Goal: Navigation & Orientation: Find specific page/section

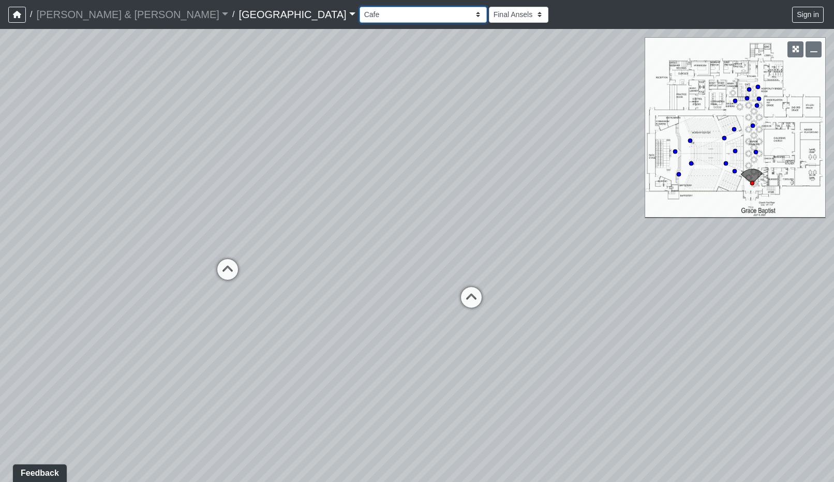
click at [360, 17] on select "Cafe Check In Corridor Entry Hall Kids Check In Landing Stairs [GEOGRAPHIC_DATA…" at bounding box center [423, 15] width 127 height 16
click at [360, 7] on select "Cafe Check In Corridor Entry Hall Kids Check In Landing Stairs [GEOGRAPHIC_DATA…" at bounding box center [423, 15] width 127 height 16
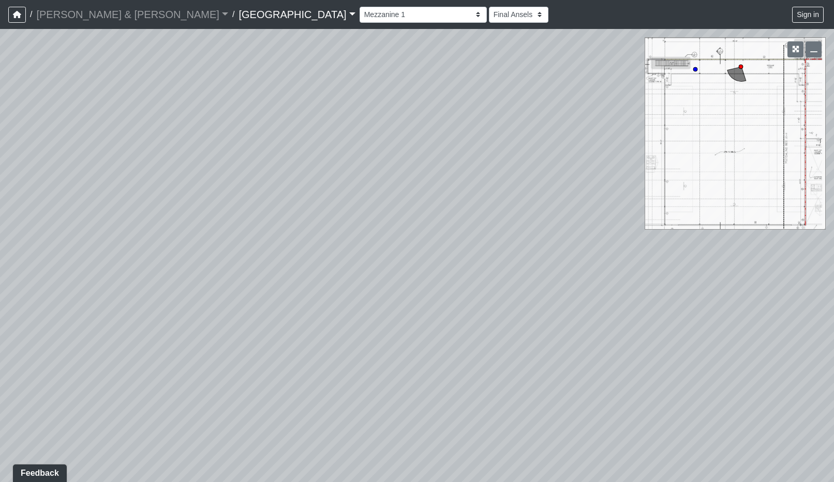
drag, startPoint x: 555, startPoint y: 295, endPoint x: 88, endPoint y: 256, distance: 469.0
click at [188, 249] on div "Loading... Check In Loading... Worship Center - Left Entry Loading... Mezzanine…" at bounding box center [417, 255] width 834 height 453
drag, startPoint x: 560, startPoint y: 272, endPoint x: 484, endPoint y: 291, distance: 77.8
click at [484, 291] on div "Loading... Check In Loading... Worship Center - Left Entry Loading... Mezzanine…" at bounding box center [417, 255] width 834 height 453
click at [566, 252] on icon at bounding box center [564, 259] width 31 height 31
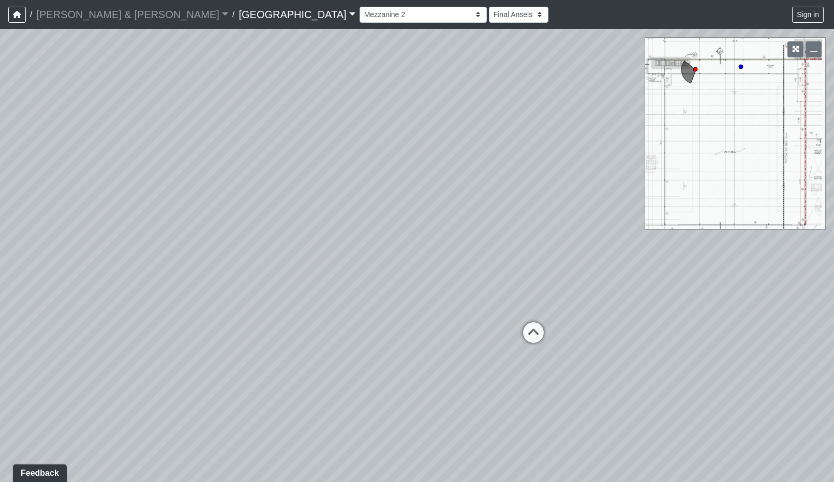
drag, startPoint x: 624, startPoint y: 292, endPoint x: 559, endPoint y: 339, distance: 80.2
click at [541, 291] on div "Loading... Check In Loading... Worship Center - Left Entry Loading... Mezzanine…" at bounding box center [417, 255] width 834 height 453
click at [529, 331] on icon at bounding box center [531, 337] width 31 height 31
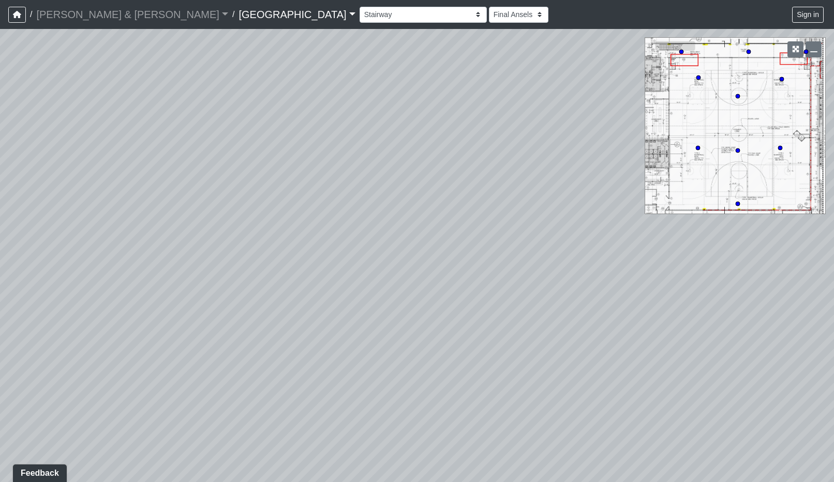
drag, startPoint x: 376, startPoint y: 306, endPoint x: 144, endPoint y: 291, distance: 232.9
click at [150, 292] on div "Loading... Check In Loading... Worship Center - Left Entry Loading... Mezzanine…" at bounding box center [417, 255] width 834 height 453
drag, startPoint x: 479, startPoint y: 294, endPoint x: 26, endPoint y: 391, distance: 462.6
click at [81, 379] on div "Loading... Check In Loading... Worship Center - Left Entry Loading... Mezzanine…" at bounding box center [417, 255] width 834 height 453
drag, startPoint x: 402, startPoint y: 387, endPoint x: 232, endPoint y: 427, distance: 173.9
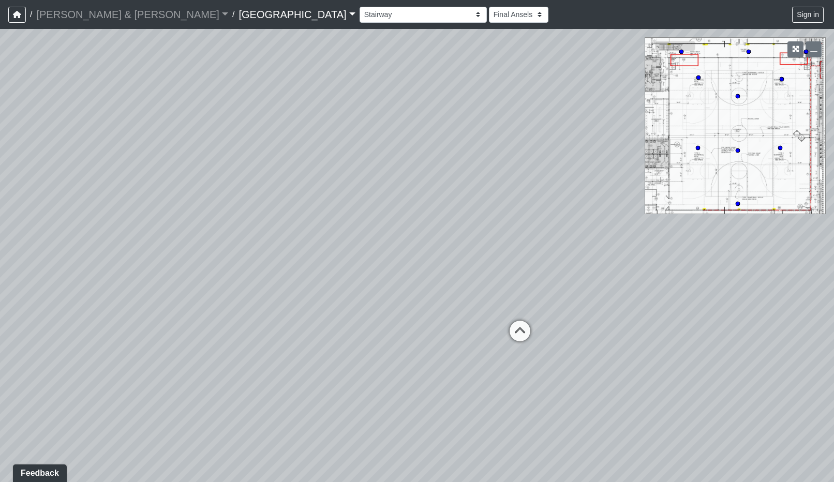
click at [245, 449] on div "Loading... Check In Loading... Worship Center - Left Entry Loading... Mezzanine…" at bounding box center [417, 255] width 834 height 453
drag, startPoint x: 469, startPoint y: 409, endPoint x: 313, endPoint y: 415, distance: 156.4
click at [313, 416] on div "Loading... Check In Loading... Worship Center - Left Entry Loading... Mezzanine…" at bounding box center [417, 255] width 834 height 453
drag, startPoint x: 412, startPoint y: 388, endPoint x: 340, endPoint y: 311, distance: 105.5
click at [366, 319] on div "Loading... Check In Loading... Worship Center - Left Entry Loading... Mezzanine…" at bounding box center [417, 255] width 834 height 453
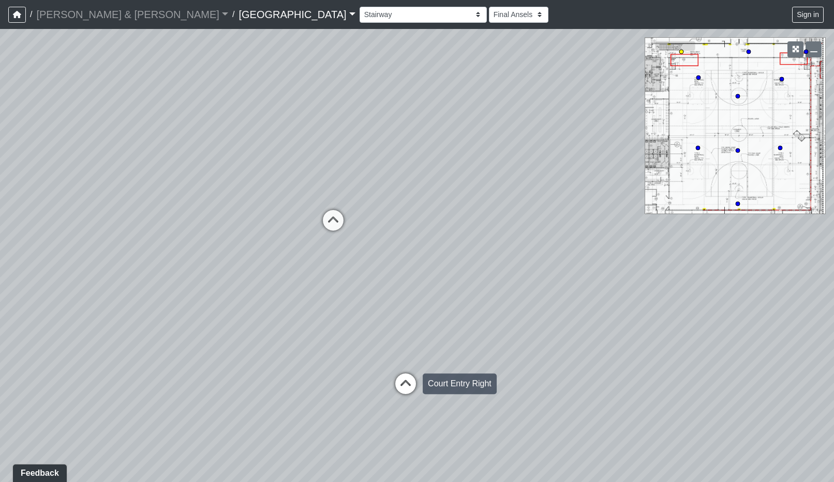
click at [409, 382] on icon at bounding box center [405, 389] width 31 height 31
drag, startPoint x: 300, startPoint y: 337, endPoint x: 647, endPoint y: 320, distance: 347.7
click at [633, 318] on div "Loading... Check In Loading... Worship Center - Left Entry Loading... Mezzanine…" at bounding box center [417, 255] width 834 height 453
drag, startPoint x: 284, startPoint y: 255, endPoint x: 740, endPoint y: 450, distance: 496.0
click at [740, 451] on div "Loading... Check In Loading... Worship Center - Left Entry Loading... Mezzanine…" at bounding box center [417, 255] width 834 height 453
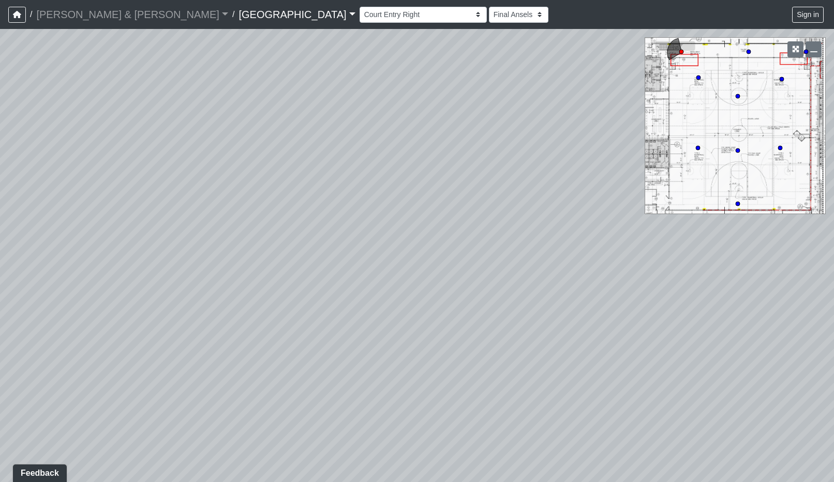
drag, startPoint x: 467, startPoint y: 269, endPoint x: 436, endPoint y: 180, distance: 94.5
click at [439, 203] on div "Loading... Check In Loading... Worship Center - Left Entry Loading... Mezzanine…" at bounding box center [417, 255] width 834 height 453
drag, startPoint x: 427, startPoint y: 287, endPoint x: 436, endPoint y: 185, distance: 102.9
click at [436, 185] on div "Loading... Check In Loading... Worship Center - Left Entry Loading... Mezzanine…" at bounding box center [417, 255] width 834 height 453
drag, startPoint x: 166, startPoint y: 398, endPoint x: 426, endPoint y: 287, distance: 282.7
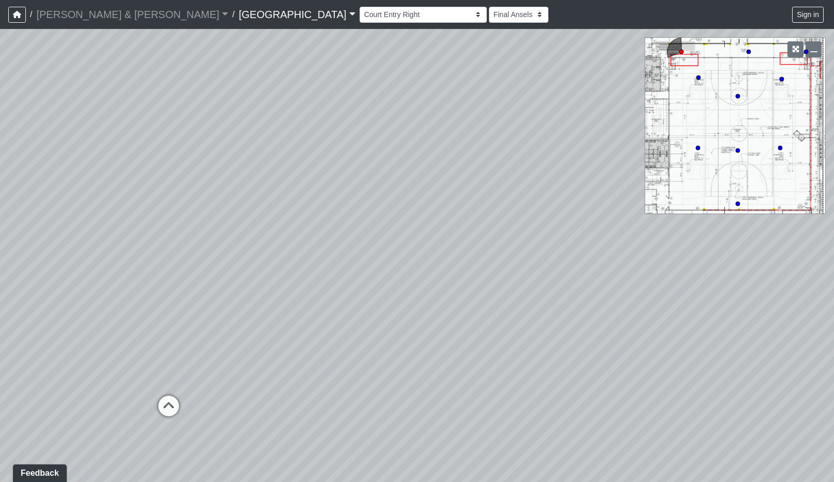
click at [393, 310] on div "Loading... Check In Loading... Worship Center - Left Entry Loading... Mezzanine…" at bounding box center [417, 255] width 834 height 453
drag, startPoint x: 383, startPoint y: 261, endPoint x: 601, endPoint y: 220, distance: 222.3
click at [601, 223] on div "Loading... Check In Loading... Worship Center - Left Entry Loading... Mezzanine…" at bounding box center [417, 255] width 834 height 453
drag, startPoint x: 242, startPoint y: 260, endPoint x: 698, endPoint y: 227, distance: 457.8
click at [703, 227] on div "Loading... Check In Loading... Worship Center - Left Entry Loading... Mezzanine…" at bounding box center [417, 255] width 834 height 453
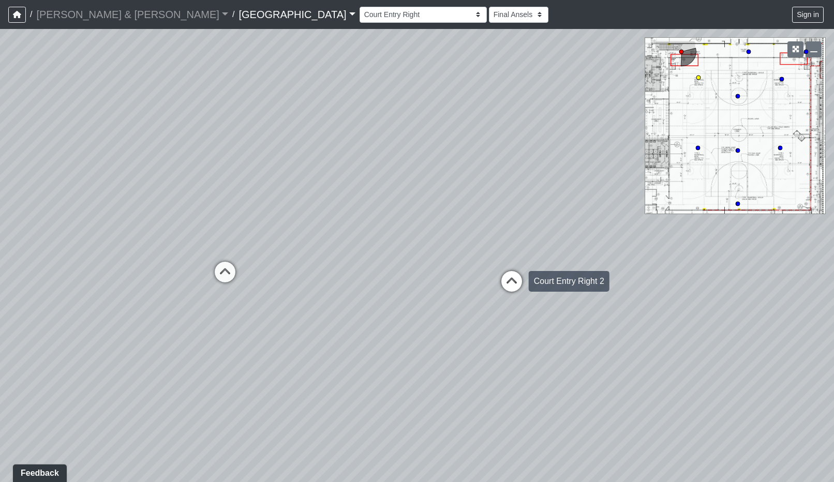
click at [515, 280] on icon at bounding box center [511, 286] width 31 height 31
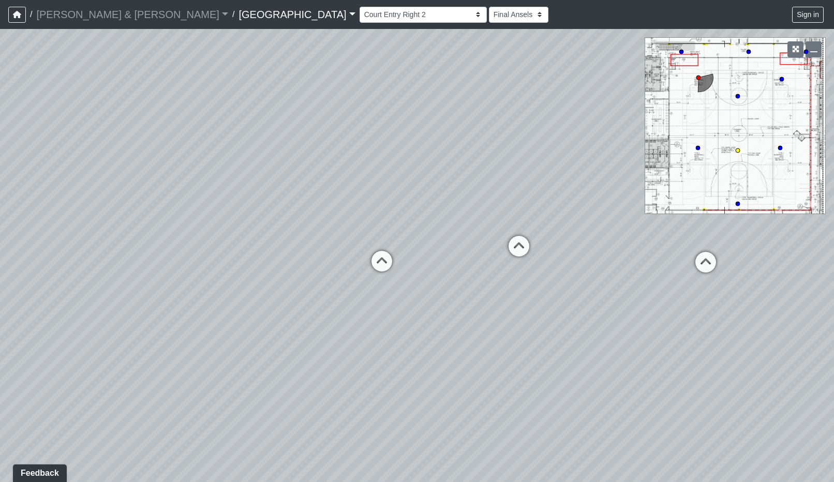
click at [515, 245] on icon at bounding box center [519, 251] width 31 height 31
drag, startPoint x: 223, startPoint y: 314, endPoint x: 759, endPoint y: 288, distance: 536.9
click at [730, 291] on div "Loading... Check In Loading... Worship Center - Left Entry Loading... Mezzanine…" at bounding box center [417, 255] width 834 height 453
drag, startPoint x: 579, startPoint y: 236, endPoint x: 326, endPoint y: 299, distance: 260.4
click at [326, 299] on div "Loading... Check In Loading... Worship Center - Left Entry Loading... Mezzanine…" at bounding box center [417, 255] width 834 height 453
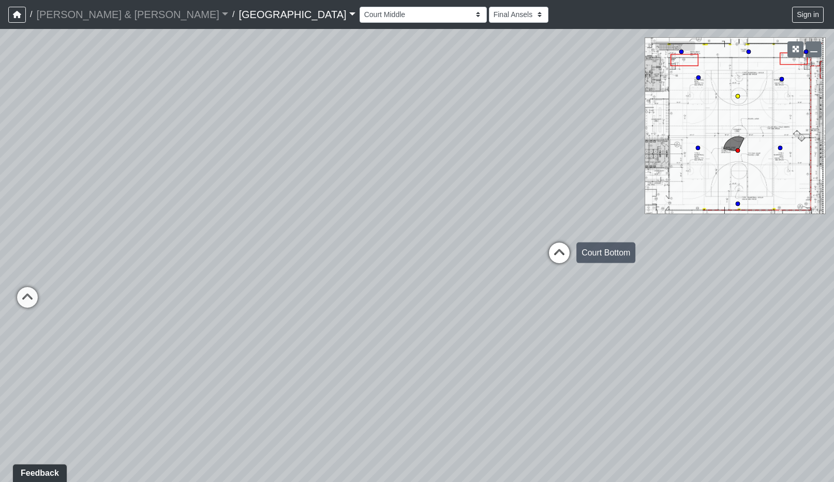
click at [554, 248] on icon at bounding box center [559, 258] width 31 height 31
drag, startPoint x: 405, startPoint y: 211, endPoint x: 592, endPoint y: 241, distance: 189.3
click at [592, 242] on div "Loading... Check In Loading... Worship Center - Left Entry Loading... Mezzanine…" at bounding box center [417, 255] width 834 height 453
drag, startPoint x: 478, startPoint y: 243, endPoint x: 247, endPoint y: 260, distance: 231.0
click at [286, 262] on div "Loading... Check In Loading... Worship Center - Left Entry Loading... Mezzanine…" at bounding box center [417, 255] width 834 height 453
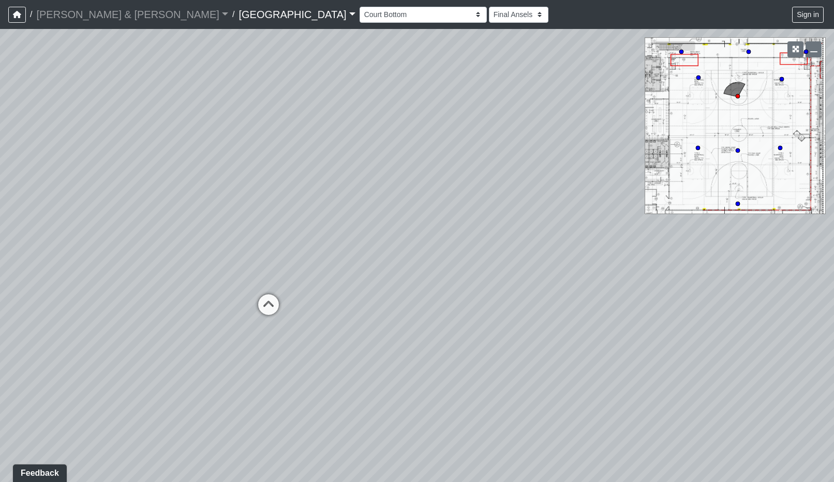
drag, startPoint x: 608, startPoint y: 249, endPoint x: 151, endPoint y: 258, distance: 457.2
click at [279, 252] on div "Loading... Check In Loading... Worship Center - Left Entry Loading... Mezzanine…" at bounding box center [417, 255] width 834 height 453
drag, startPoint x: 574, startPoint y: 224, endPoint x: 103, endPoint y: 255, distance: 471.6
click at [111, 258] on div "Loading... Check In Loading... Worship Center - Left Entry Loading... Mezzanine…" at bounding box center [417, 255] width 834 height 453
drag, startPoint x: 143, startPoint y: 262, endPoint x: 598, endPoint y: 174, distance: 463.4
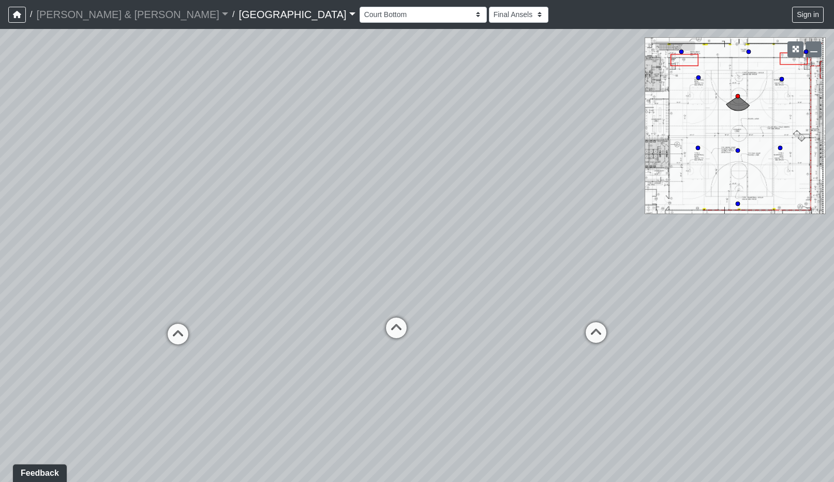
click at [590, 177] on div "Loading... Check In Loading... Worship Center - Left Entry Loading... Mezzanine…" at bounding box center [417, 255] width 834 height 453
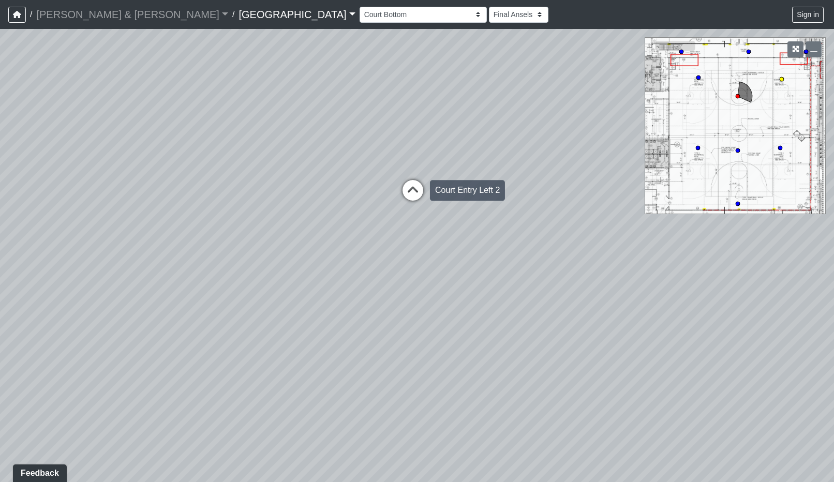
click at [409, 189] on icon at bounding box center [413, 195] width 31 height 31
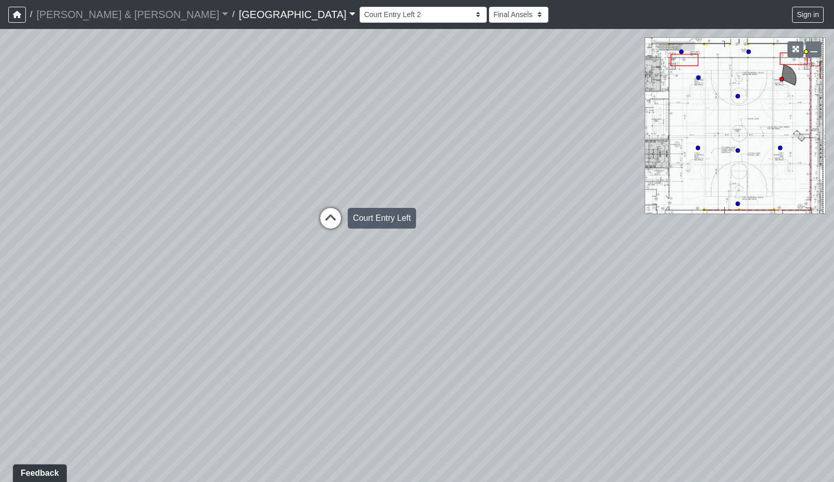
click at [330, 217] on icon at bounding box center [330, 223] width 31 height 31
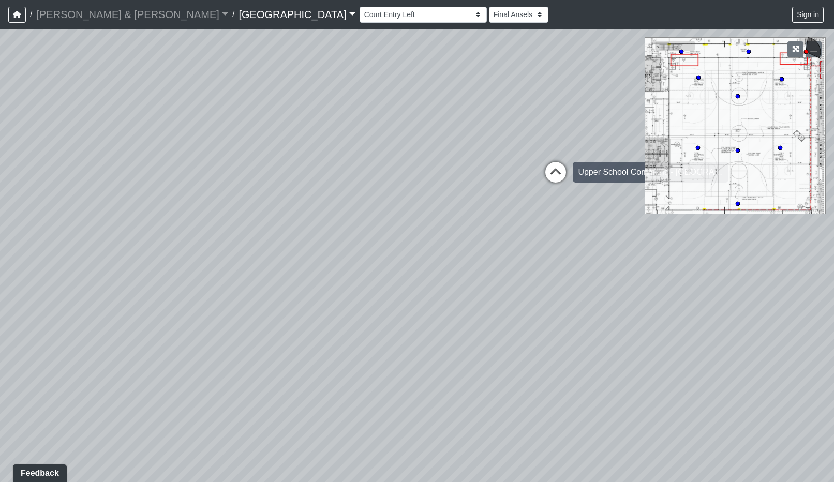
click at [549, 175] on icon at bounding box center [555, 177] width 31 height 31
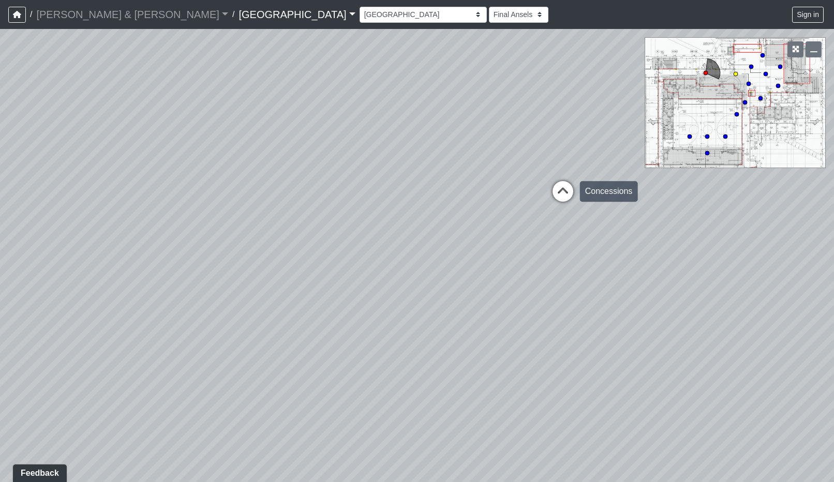
click at [554, 184] on icon at bounding box center [563, 196] width 31 height 31
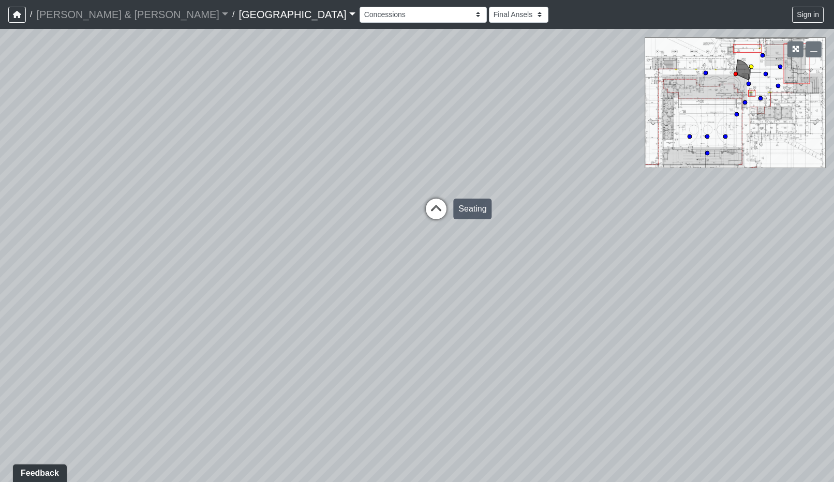
click at [430, 210] on icon at bounding box center [436, 214] width 31 height 31
drag, startPoint x: 583, startPoint y: 183, endPoint x: 329, endPoint y: 231, distance: 258.7
click at [380, 225] on div "Loading... Check In Loading... Worship Center - Left Entry Loading... Mezzanine…" at bounding box center [417, 255] width 834 height 453
click at [99, 312] on icon at bounding box center [88, 318] width 31 height 31
drag, startPoint x: 409, startPoint y: 255, endPoint x: 479, endPoint y: 245, distance: 70.1
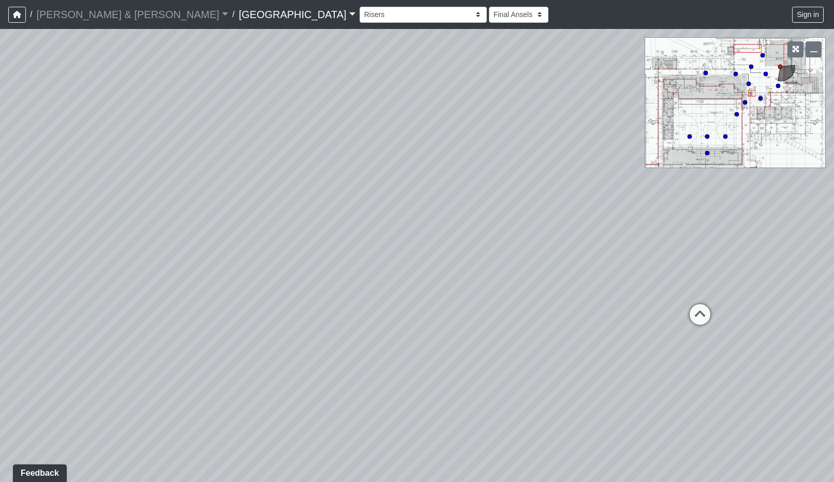
click at [460, 250] on div "Loading... Check In Loading... Worship Center - Left Entry Loading... Mezzanine…" at bounding box center [417, 255] width 834 height 453
drag, startPoint x: 332, startPoint y: 230, endPoint x: 560, endPoint y: 246, distance: 227.8
click at [560, 246] on div "Loading... Check In Loading... Worship Center - Left Entry Loading... Mezzanine…" at bounding box center [417, 255] width 834 height 453
drag, startPoint x: 408, startPoint y: 279, endPoint x: 260, endPoint y: 290, distance: 148.4
click at [277, 290] on div "Loading... Check In Loading... Worship Center - Left Entry Loading... Mezzanine…" at bounding box center [417, 255] width 834 height 453
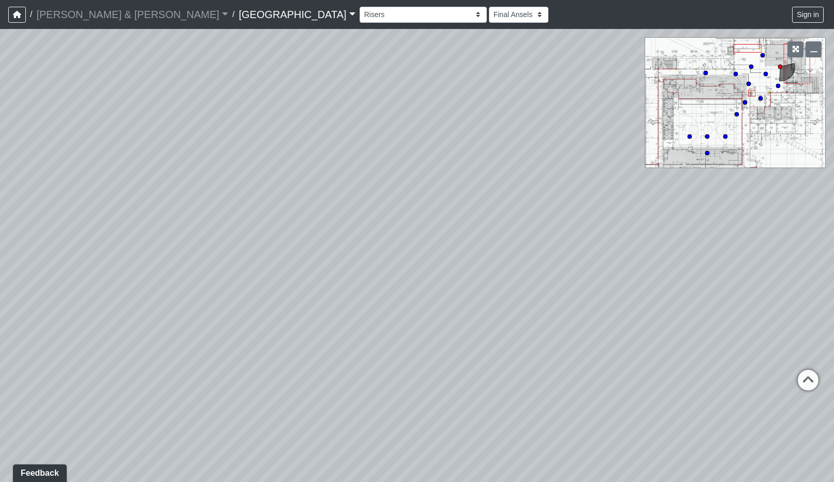
drag, startPoint x: 489, startPoint y: 275, endPoint x: 160, endPoint y: 306, distance: 330.7
click at [162, 307] on div "Loading... Check In Loading... Worship Center - Left Entry Loading... Mezzanine…" at bounding box center [417, 255] width 834 height 453
drag, startPoint x: 242, startPoint y: 288, endPoint x: 581, endPoint y: 444, distance: 373.6
click at [581, 444] on div "Loading... Check In Loading... Worship Center - Left Entry Loading... Mezzanine…" at bounding box center [417, 255] width 834 height 453
drag, startPoint x: 160, startPoint y: 325, endPoint x: 600, endPoint y: 231, distance: 450.4
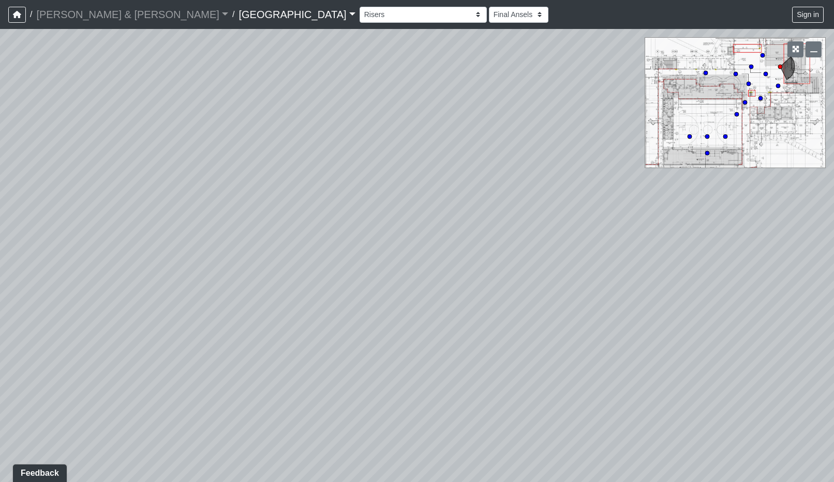
click at [598, 231] on div "Loading... Check In Loading... Worship Center - Left Entry Loading... Mezzanine…" at bounding box center [417, 255] width 834 height 453
drag, startPoint x: 437, startPoint y: 290, endPoint x: 461, endPoint y: 266, distance: 34.0
click at [468, 264] on div "Loading... Check In Loading... Worship Center - Left Entry Loading... Mezzanine…" at bounding box center [417, 255] width 834 height 453
click at [430, 284] on icon at bounding box center [429, 288] width 31 height 31
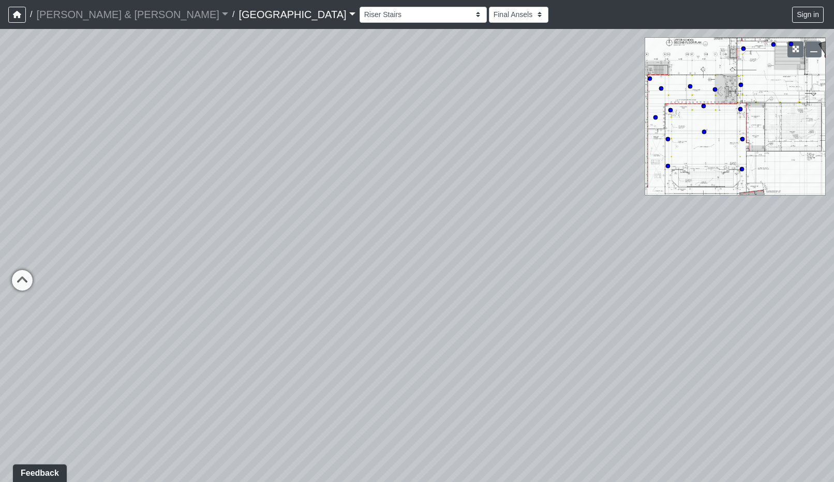
drag, startPoint x: 309, startPoint y: 269, endPoint x: 352, endPoint y: 338, distance: 81.6
click at [352, 338] on div "Loading... Check In Loading... Worship Center - Left Entry Loading... Mezzanine…" at bounding box center [417, 255] width 834 height 453
click at [24, 280] on icon at bounding box center [22, 285] width 31 height 31
drag, startPoint x: 427, startPoint y: 338, endPoint x: 297, endPoint y: 203, distance: 186.7
click at [329, 254] on div "Loading... Check In Loading... Worship Center - Left Entry Loading... Mezzanine…" at bounding box center [417, 255] width 834 height 453
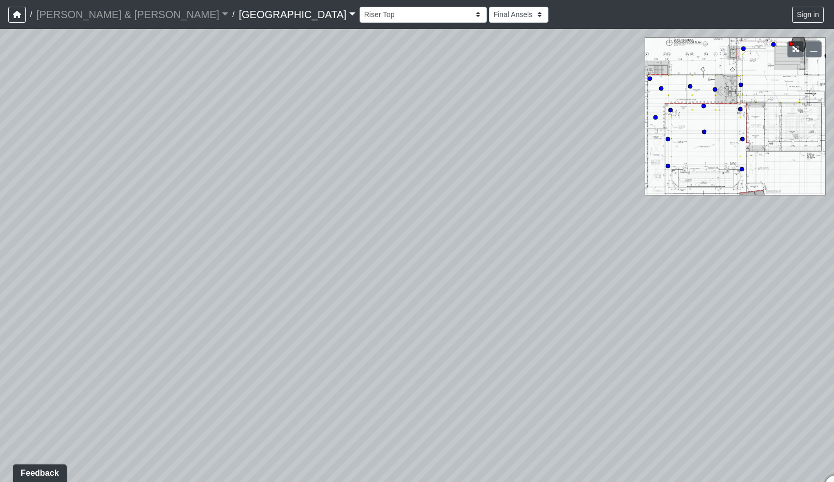
drag, startPoint x: 391, startPoint y: 289, endPoint x: 259, endPoint y: 304, distance: 132.3
click at [259, 304] on div "Loading... Check In Loading... Worship Center - Left Entry Loading... Mezzanine…" at bounding box center [417, 255] width 834 height 453
drag, startPoint x: 638, startPoint y: 335, endPoint x: 461, endPoint y: 326, distance: 176.8
click at [474, 331] on div "Loading... Check In Loading... Worship Center - Left Entry Loading... Mezzanine…" at bounding box center [417, 255] width 834 height 453
click at [581, 374] on icon at bounding box center [574, 376] width 31 height 31
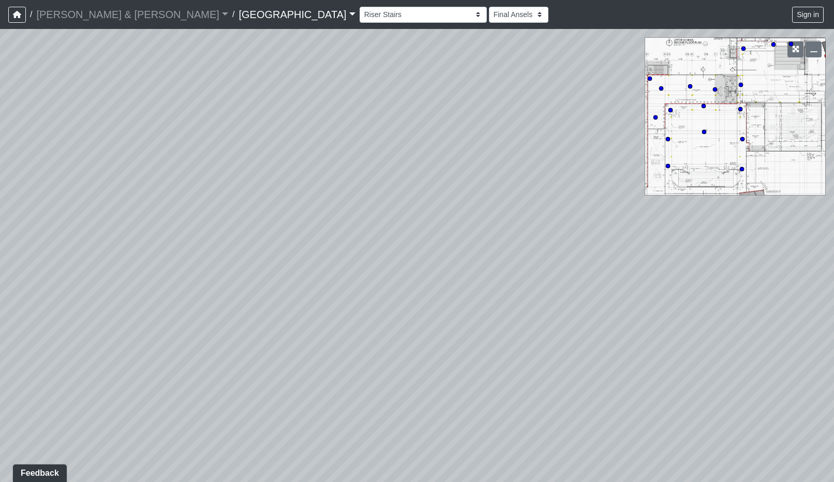
drag, startPoint x: 357, startPoint y: 311, endPoint x: 863, endPoint y: 292, distance: 506.6
click at [834, 292] on html "/ [PERSON_NAME] & [PERSON_NAME] & [PERSON_NAME] Loading... / [GEOGRAPHIC_DATA] …" at bounding box center [417, 241] width 834 height 482
click at [668, 256] on div "Loading... Check In Loading... Worship Center - Left Entry Loading... Mezzanine…" at bounding box center [417, 255] width 834 height 453
drag, startPoint x: 682, startPoint y: 271, endPoint x: 445, endPoint y: 397, distance: 268.4
click at [445, 397] on div "Loading... Check In Loading... Worship Center - Left Entry Loading... Mezzanine…" at bounding box center [417, 255] width 834 height 453
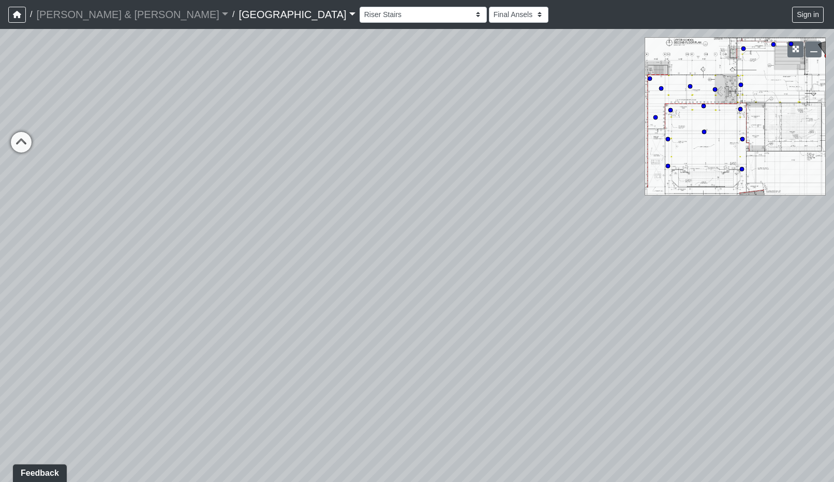
drag, startPoint x: 510, startPoint y: 295, endPoint x: 419, endPoint y: 242, distance: 104.8
click at [419, 242] on div "Loading... Check In Loading... Worship Center - Left Entry Loading... Mezzanine…" at bounding box center [417, 255] width 834 height 453
click at [17, 131] on icon at bounding box center [11, 141] width 31 height 31
drag, startPoint x: 492, startPoint y: 255, endPoint x: 309, endPoint y: 63, distance: 265.4
click at [310, 64] on div "Loading... Check In Loading... Worship Center - Left Entry Loading... Mezzanine…" at bounding box center [417, 255] width 834 height 453
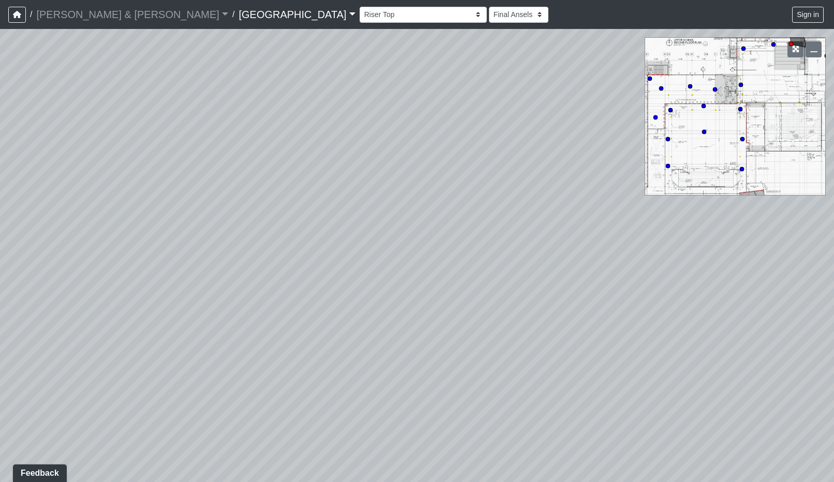
drag, startPoint x: 454, startPoint y: 77, endPoint x: 428, endPoint y: 205, distance: 131.0
click at [428, 205] on div "Loading... Check In Loading... Worship Center - Left Entry Loading... Mezzanine…" at bounding box center [417, 255] width 834 height 453
drag, startPoint x: 628, startPoint y: 268, endPoint x: 545, endPoint y: 233, distance: 90.5
click at [567, 242] on div "Loading... Check In Loading... Worship Center - Left Entry Loading... Mezzanine…" at bounding box center [417, 255] width 834 height 453
drag, startPoint x: 541, startPoint y: 240, endPoint x: 488, endPoint y: 302, distance: 81.8
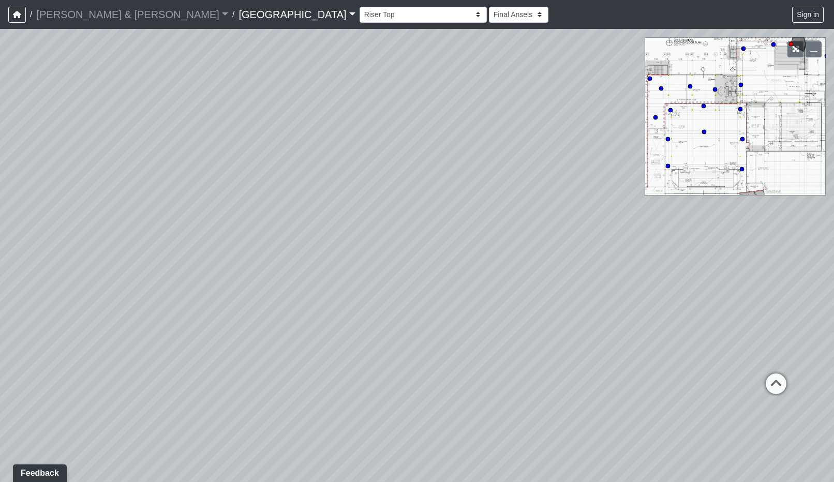
click at [488, 302] on div "Loading... Check In Loading... Worship Center - Left Entry Loading... Mezzanine…" at bounding box center [417, 255] width 834 height 453
click at [731, 409] on icon at bounding box center [731, 418] width 31 height 31
drag, startPoint x: 803, startPoint y: 404, endPoint x: 563, endPoint y: 348, distance: 246.7
click at [610, 359] on div "Loading... Check In Loading... Worship Center - Left Entry Loading... Mezzanine…" at bounding box center [417, 255] width 834 height 453
click at [588, 302] on icon at bounding box center [591, 305] width 31 height 31
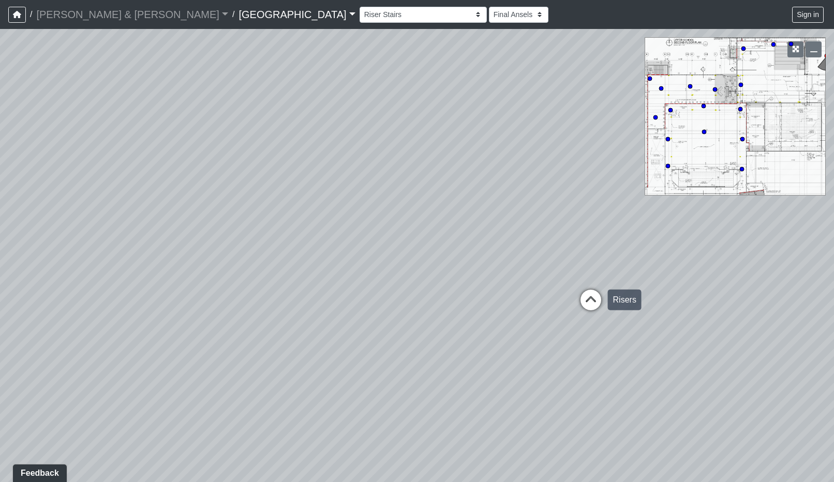
select select "upper-school-commons-risers"
